Goal: Task Accomplishment & Management: Complete application form

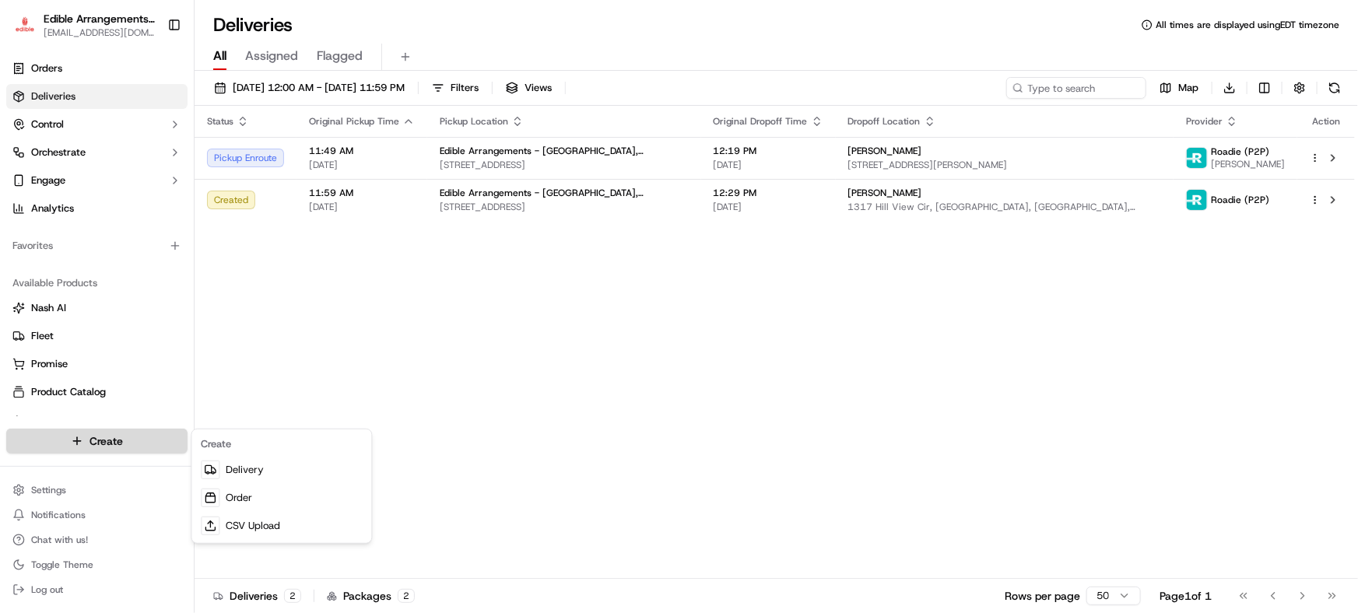
click at [179, 436] on html "Edible Arrangements - [GEOGRAPHIC_DATA][EMAIL_ADDRESS][DOMAIN_NAME] Toggle Side…" at bounding box center [679, 306] width 1358 height 613
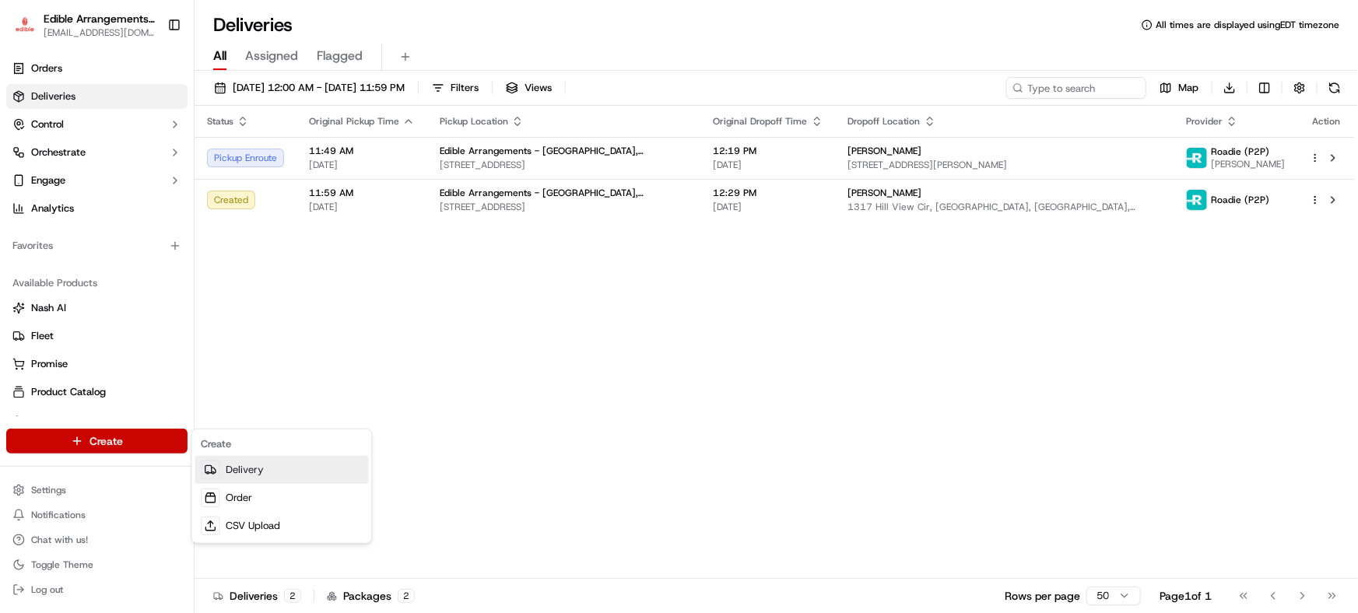
click at [256, 473] on link "Delivery" at bounding box center [282, 470] width 174 height 28
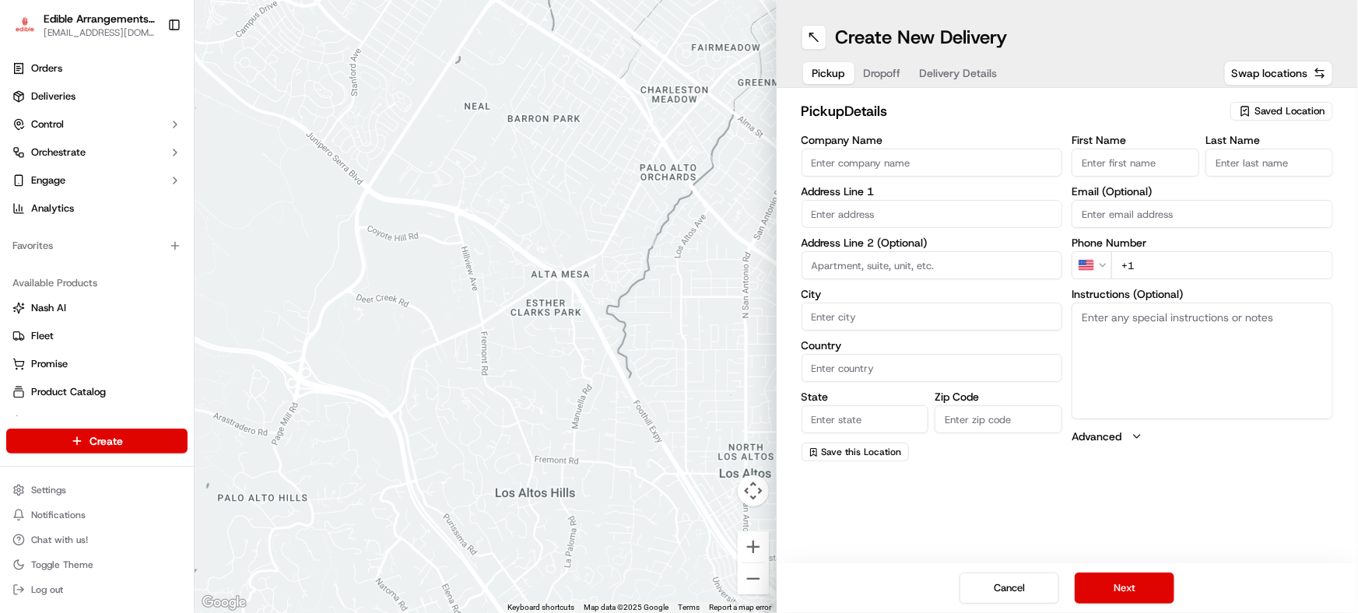
click at [900, 167] on input "Company Name" at bounding box center [933, 163] width 262 height 28
type input "Edible Arrangements - [GEOGRAPHIC_DATA], [GEOGRAPHIC_DATA]"
type input "[STREET_ADDRESS]"
type input "Savannah"
type input "[GEOGRAPHIC_DATA]"
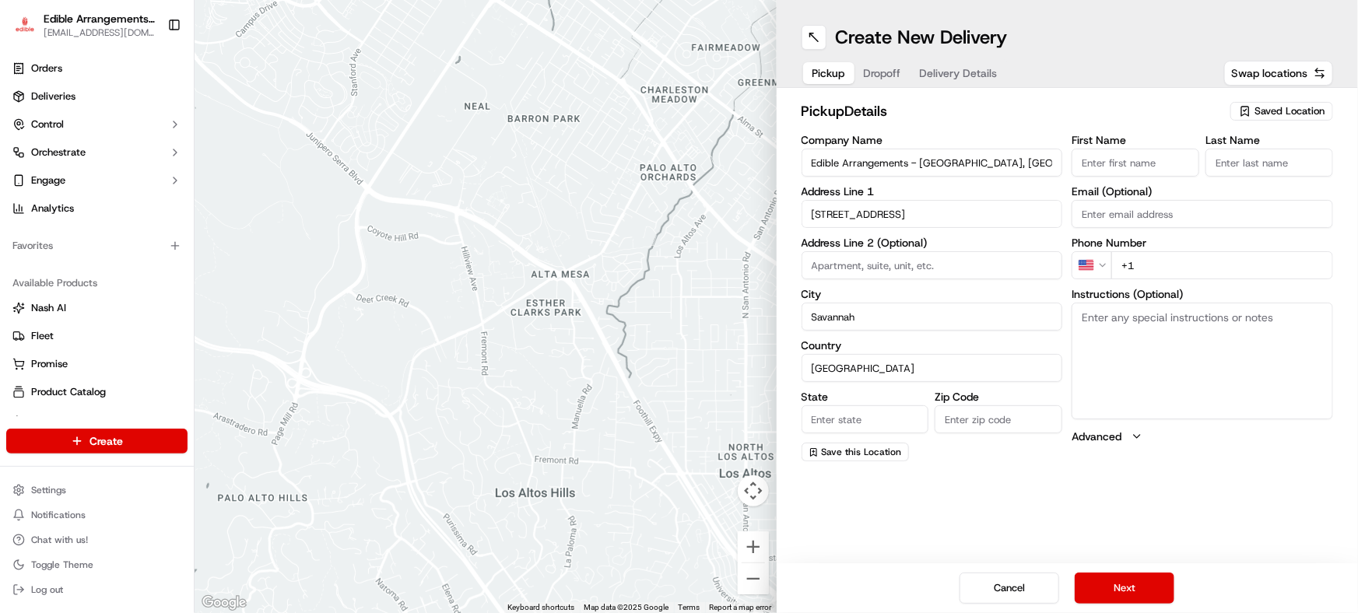
type input "GA"
type input "31406"
type input "[EMAIL_ADDRESS][DOMAIN_NAME]"
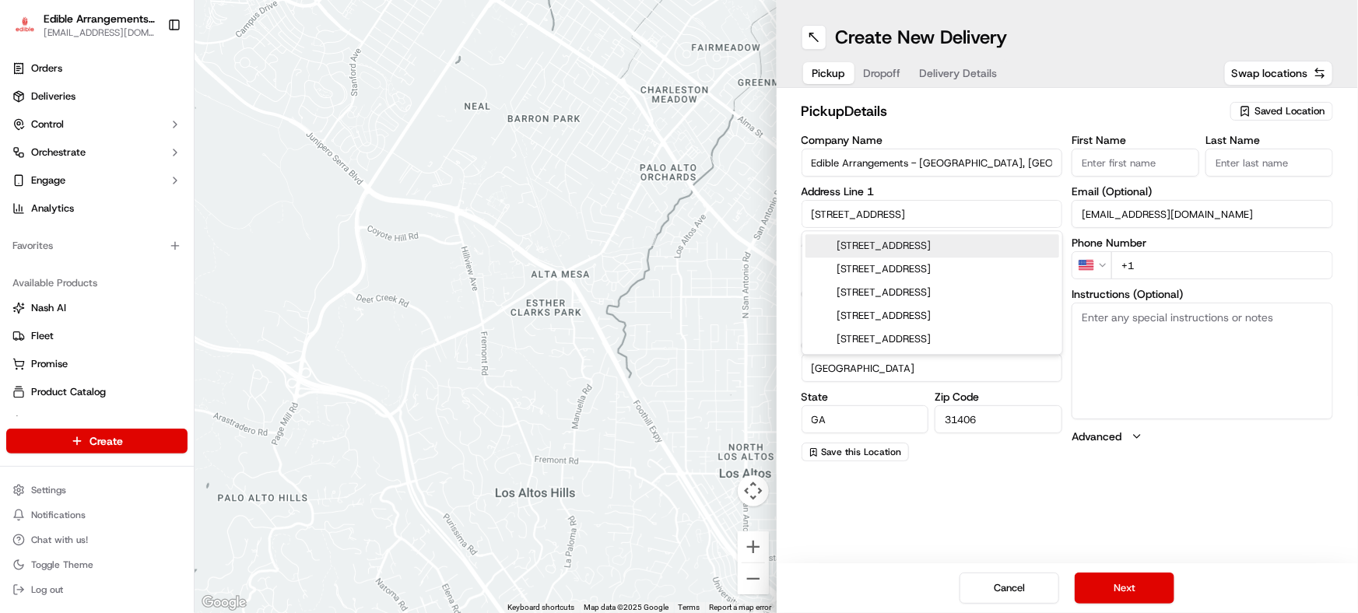
click at [1152, 163] on input "First Name" at bounding box center [1136, 163] width 128 height 28
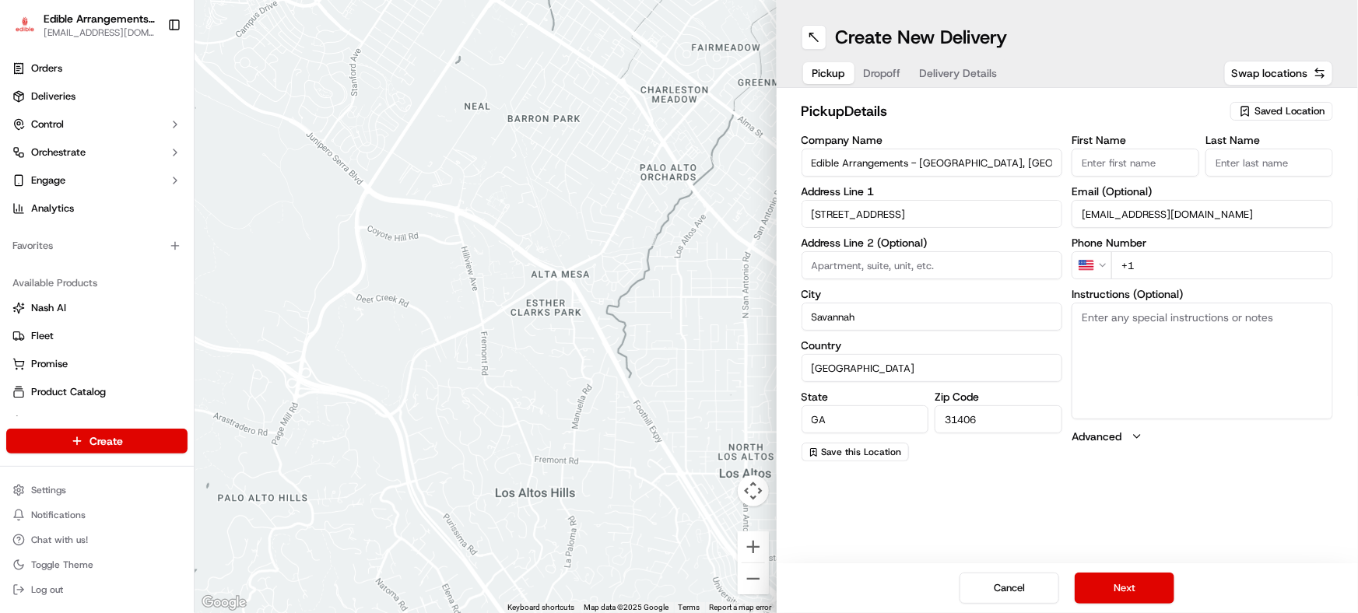
type input "[PERSON_NAME]"
click at [1169, 271] on input "+1" at bounding box center [1223, 265] width 222 height 28
type input "[PHONE_NUMBER]"
click at [1120, 582] on button "Next" at bounding box center [1125, 588] width 100 height 31
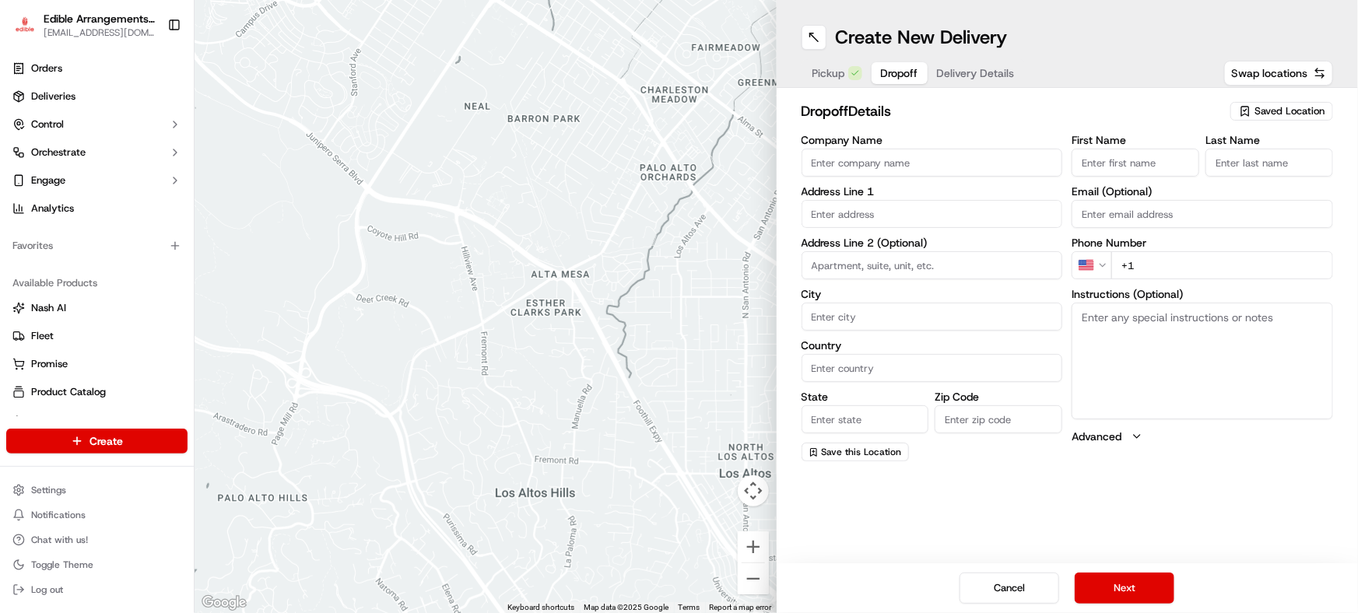
click at [1172, 357] on textarea "Instructions (Optional)" at bounding box center [1203, 361] width 262 height 117
paste textarea ""Could you please provide the operating hours for Store 950?""
drag, startPoint x: 1176, startPoint y: 355, endPoint x: 1067, endPoint y: 334, distance: 110.2
click at [1067, 334] on div "Company Name Address Line 1 Address Line 2 (Optional) City Country State Zip Co…" at bounding box center [1068, 298] width 532 height 327
click at [1180, 327] on textarea "DO NOT RING DOORBEL"Could you please provide the operating hours for Store 950?…" at bounding box center [1203, 361] width 262 height 117
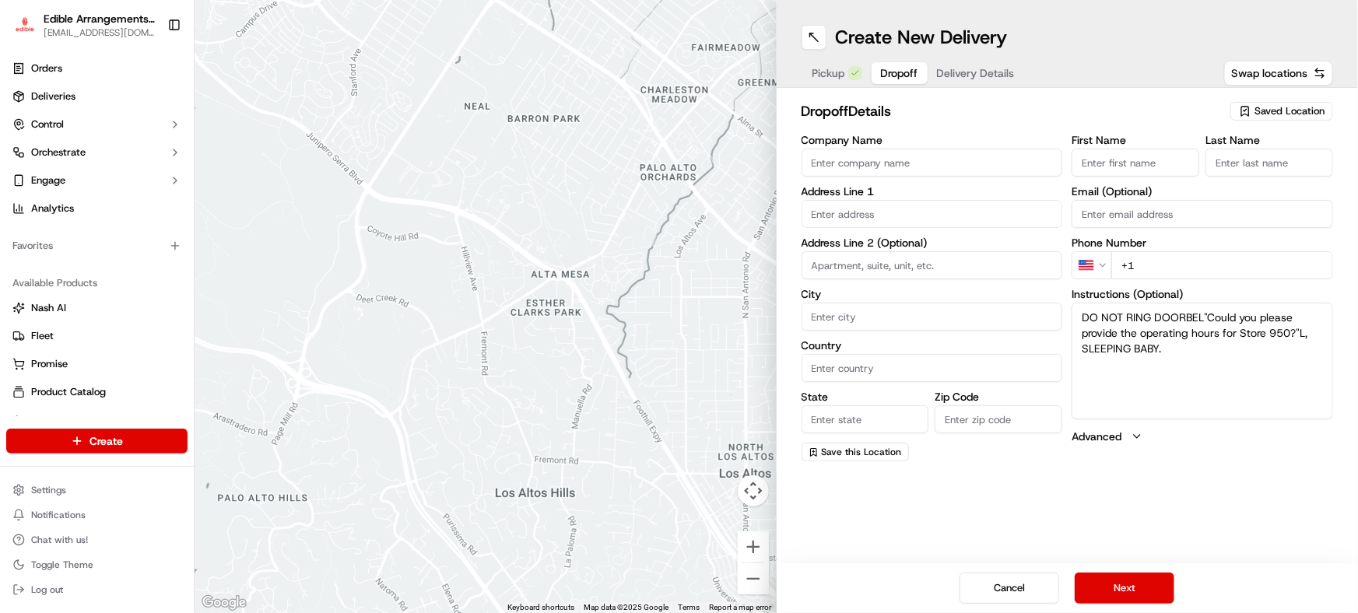
drag, startPoint x: 1309, startPoint y: 334, endPoint x: 1200, endPoint y: 306, distance: 112.5
click at [1200, 308] on textarea "DO NOT RING DOORBEL"Could you please provide the operating hours for Store 950?…" at bounding box center [1203, 361] width 262 height 117
click at [1316, 322] on textarea "DO NOT RING [PERSON_NAME], SLEEPING BABY." at bounding box center [1203, 361] width 262 height 117
type textarea "DO NOT RING [PERSON_NAME], SLEEPING BABY. Hand deliver with proof of delivery p…"
click at [851, 169] on input "Company Name" at bounding box center [933, 163] width 262 height 28
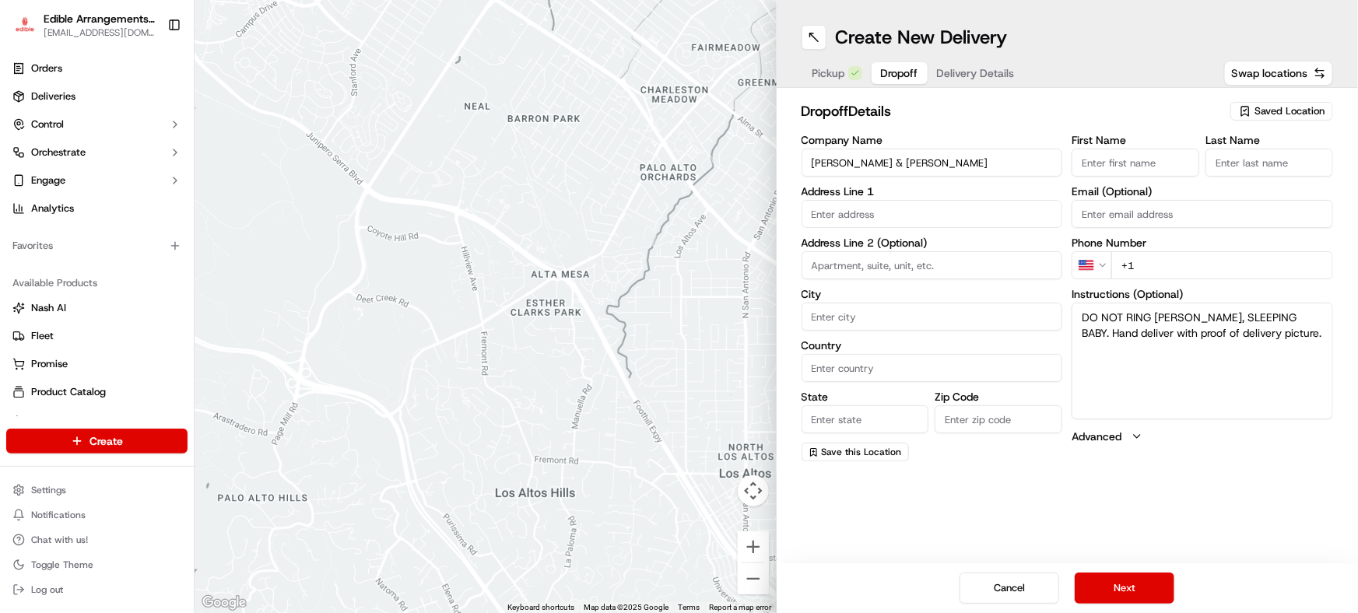
type input "[PERSON_NAME] & [PERSON_NAME]"
click at [1120, 164] on input "First Name" at bounding box center [1136, 163] width 128 height 28
type input "[PERSON_NAME] & [PERSON_NAME]"
click at [1263, 170] on input "Last Name" at bounding box center [1270, 163] width 128 height 28
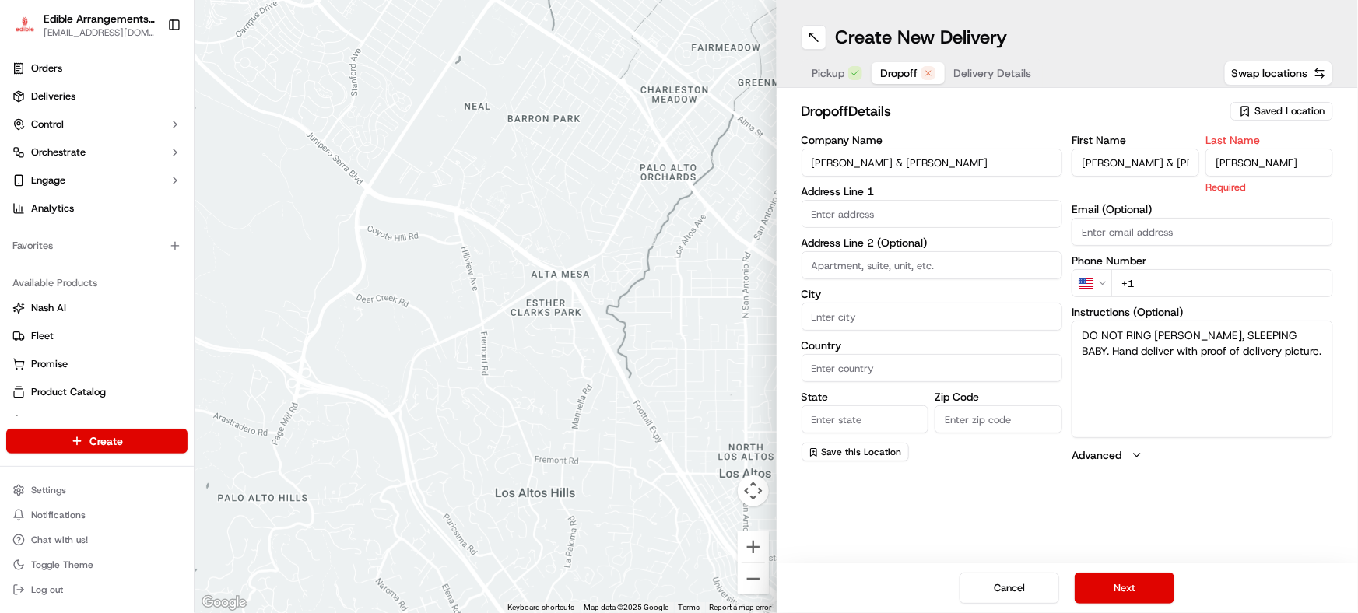
type input "[PERSON_NAME]"
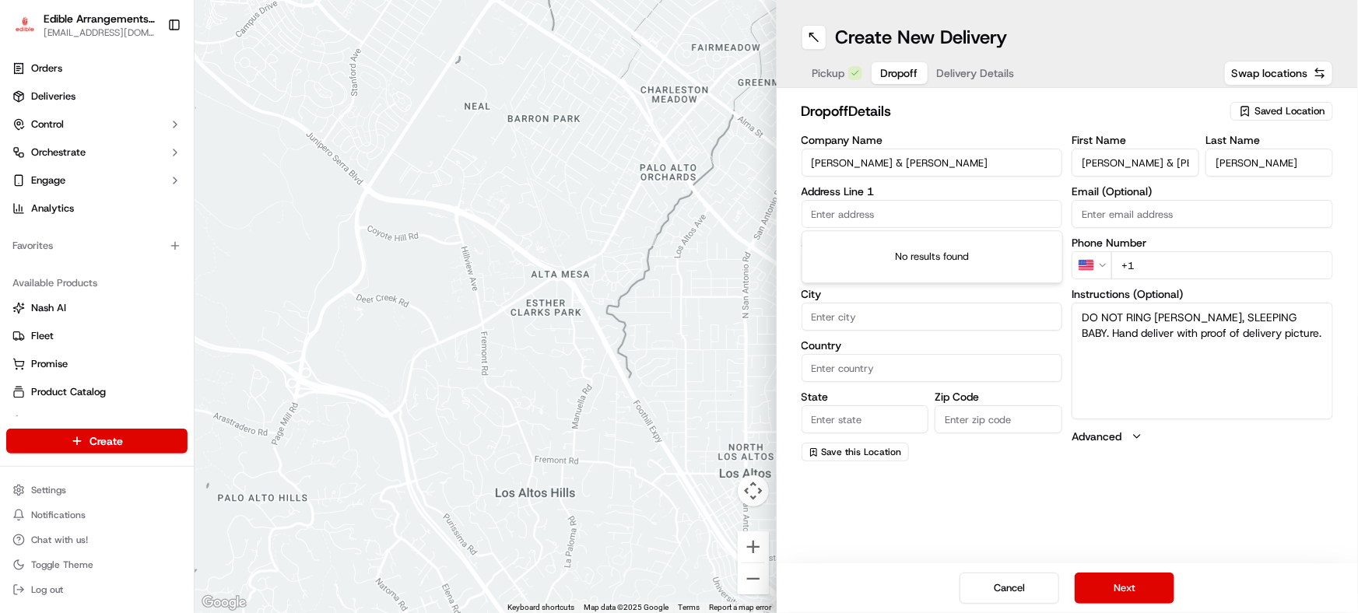
click at [970, 215] on input "text" at bounding box center [933, 214] width 262 height 28
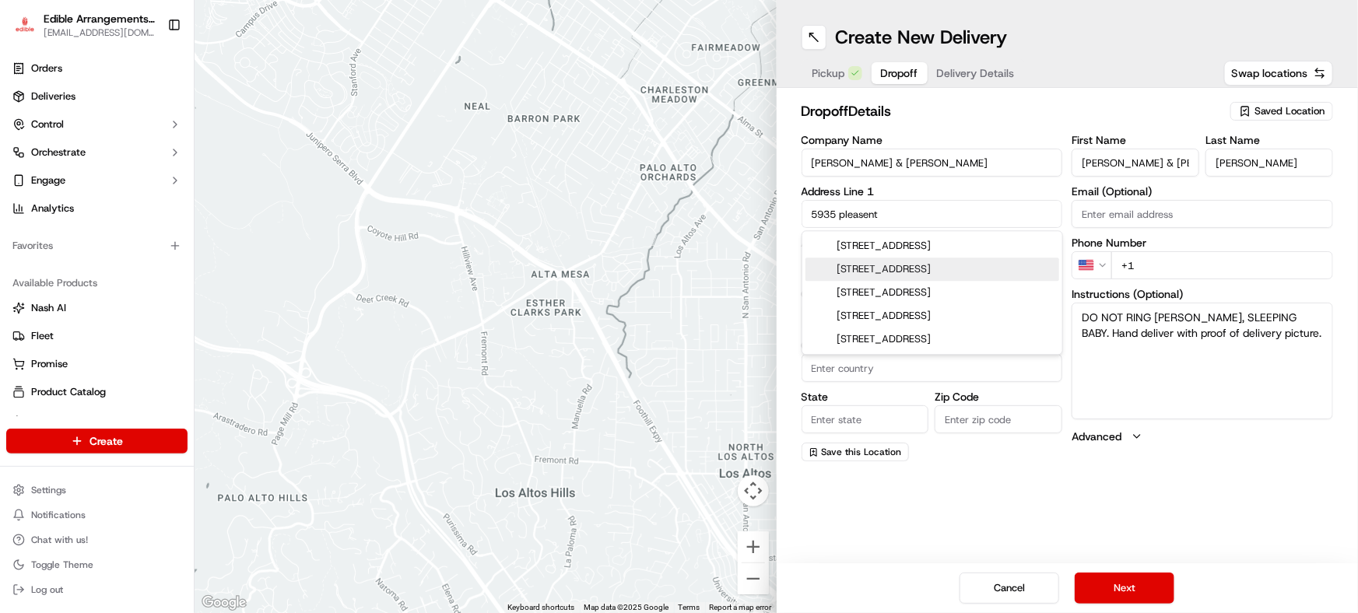
click at [974, 273] on div "[STREET_ADDRESS]" at bounding box center [933, 269] width 254 height 23
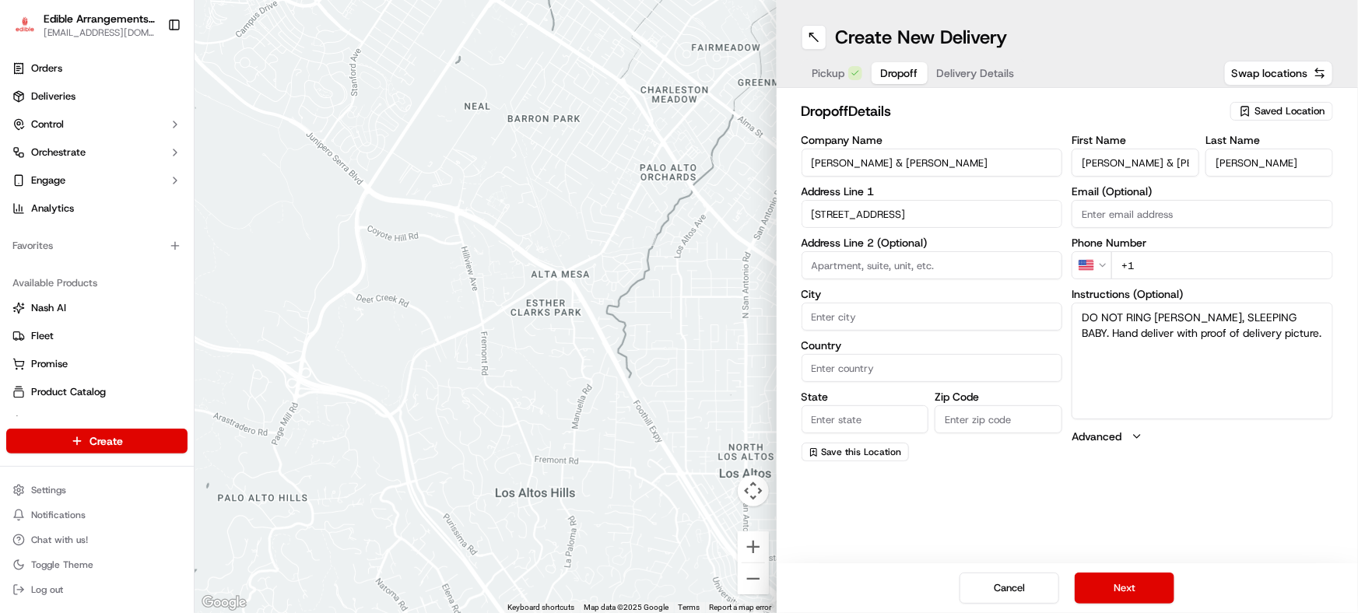
type input "[STREET_ADDRESS][PERSON_NAME]"
type input "[GEOGRAPHIC_DATA]"
type input "SC"
type input "29906"
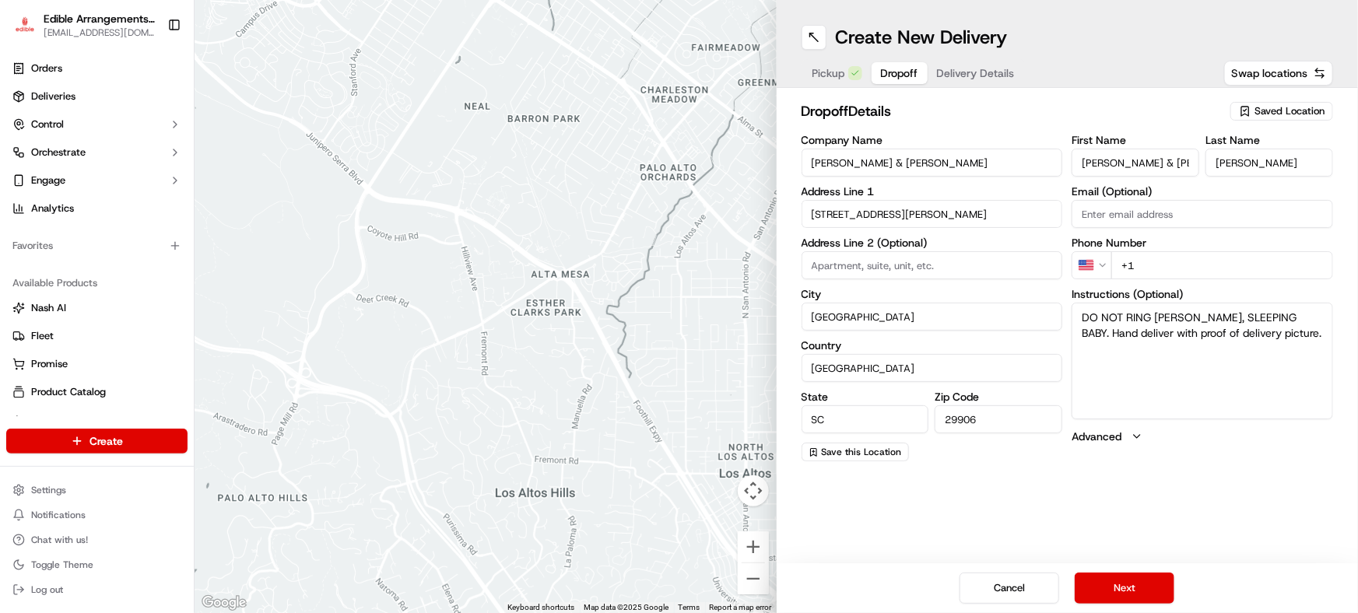
type input "[STREET_ADDRESS]"
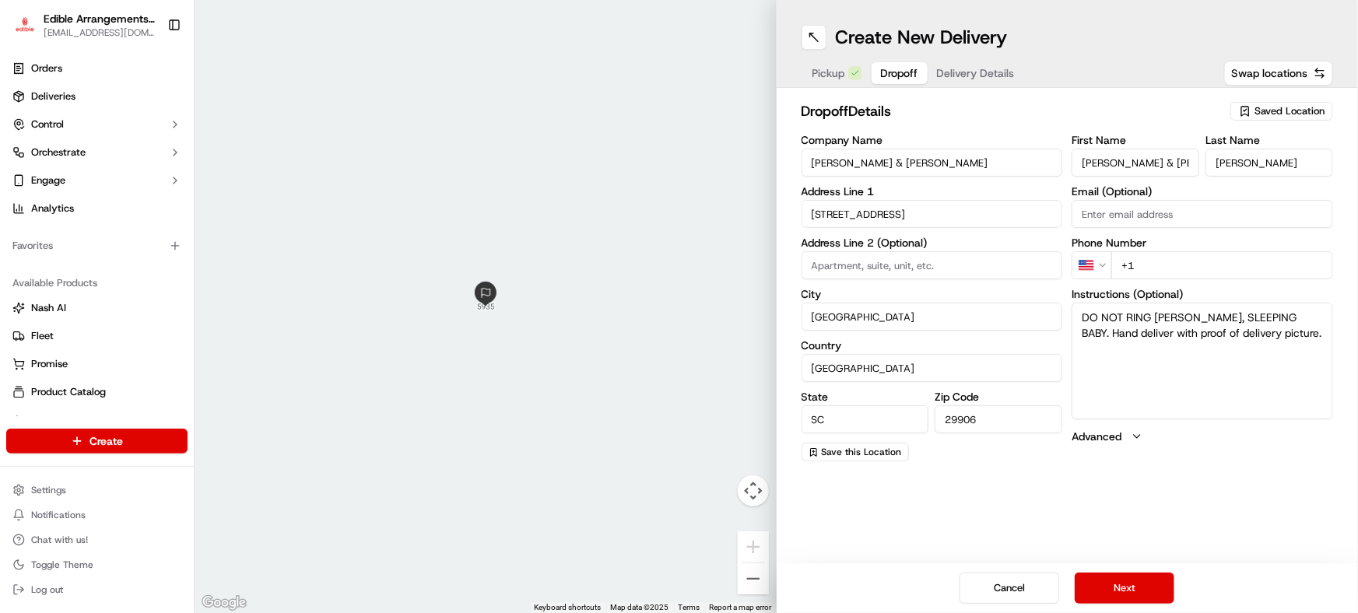
click at [1301, 342] on textarea "DO NOT RING [PERSON_NAME], SLEEPING BABY. Hand deliver with proof of delivery p…" at bounding box center [1203, 361] width 262 height 117
click at [1218, 269] on input "+1" at bounding box center [1223, 265] width 222 height 28
type input "[PHONE_NUMBER]"
click at [1269, 343] on textarea "DO NOT RING [PERSON_NAME], SLEEPING BABY. Hand deliver with proof of delivery p…" at bounding box center [1203, 361] width 262 height 117
type textarea "DO NOT RING [PERSON_NAME], SLEEPING BABY. Hand deliver with proof of delivery p…"
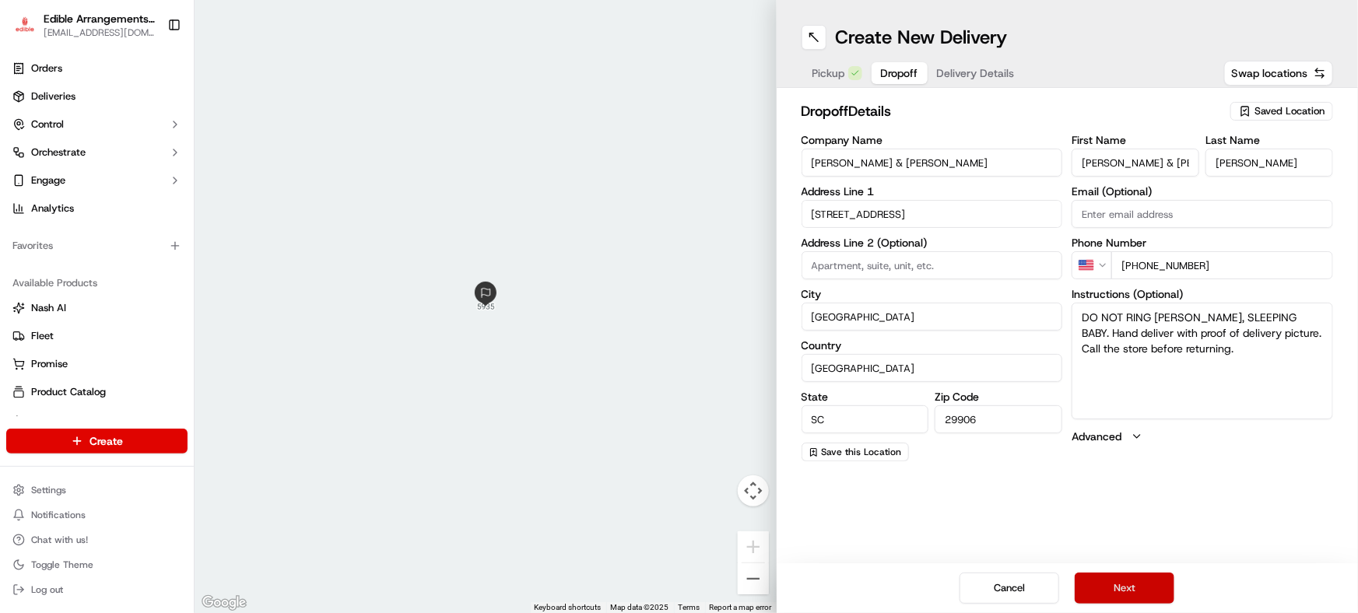
click at [1137, 592] on button "Next" at bounding box center [1125, 588] width 100 height 31
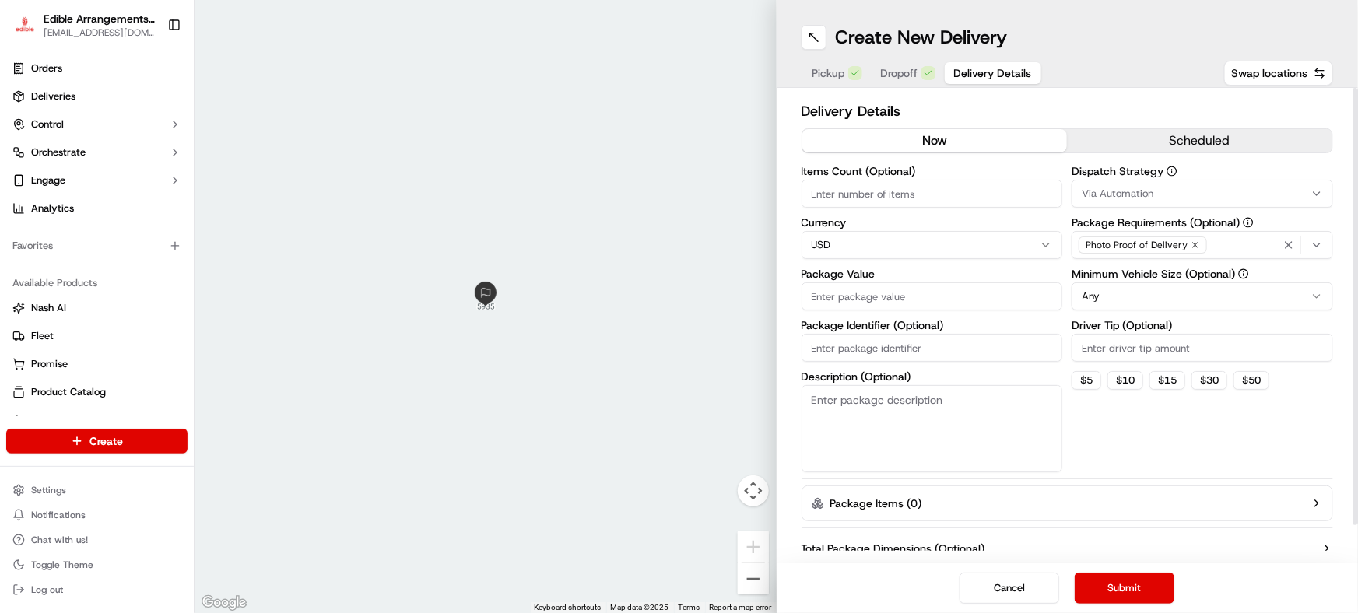
click at [833, 200] on input "Items Count (Optional)" at bounding box center [933, 194] width 262 height 28
type input "1"
click at [853, 405] on textarea "Description (Optional)" at bounding box center [933, 428] width 262 height 87
type textarea "red bag"
click at [863, 291] on input "Package Value" at bounding box center [933, 297] width 262 height 28
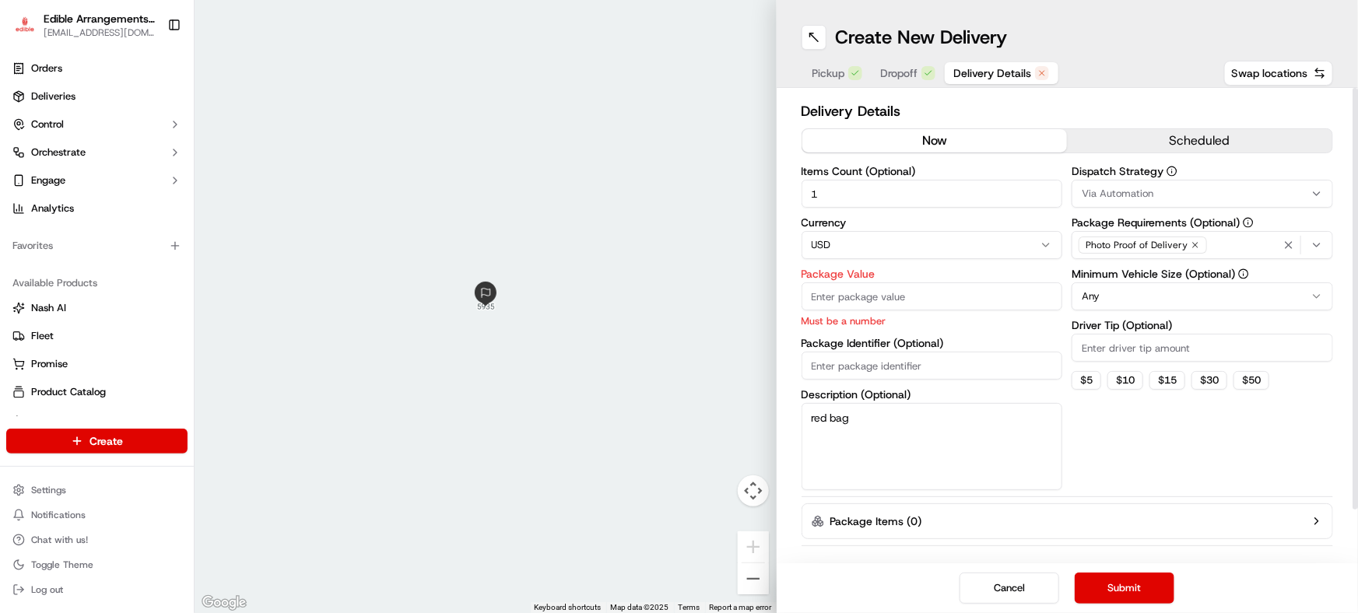
click at [1129, 475] on div "Dispatch Strategy Via Automation Package Requirements (Optional) Photo Proof of…" at bounding box center [1203, 328] width 262 height 325
click at [879, 294] on input "Package Value" at bounding box center [933, 297] width 262 height 28
type input "94.13"
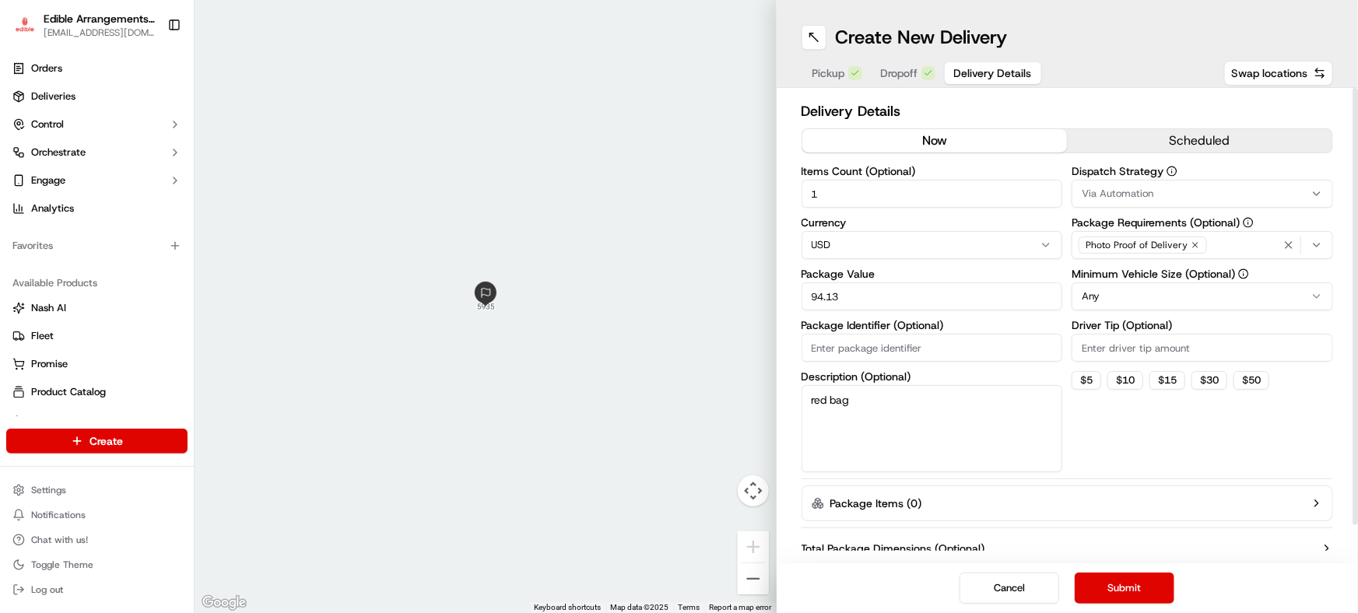
click at [870, 364] on div "Items Count (Optional) 1 Currency USD Package Value 94.13 Package Identifier (O…" at bounding box center [933, 319] width 262 height 307
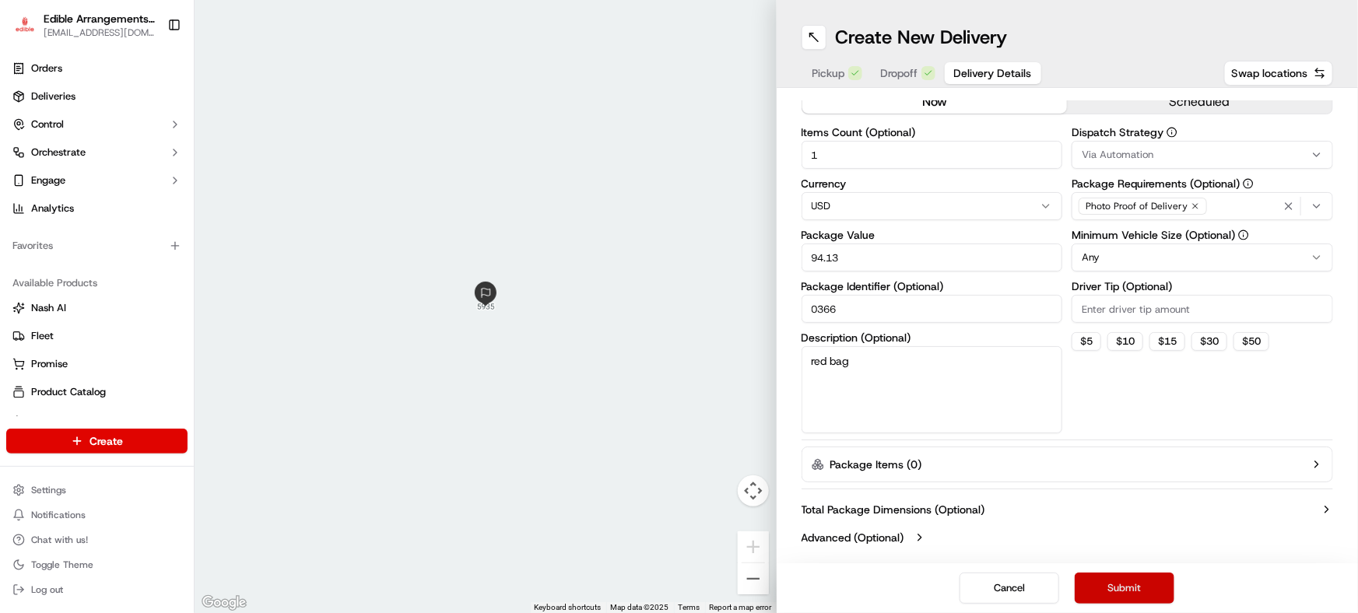
type input "0366"
click at [1143, 582] on button "Submit" at bounding box center [1125, 588] width 100 height 31
